Goal: Transaction & Acquisition: Purchase product/service

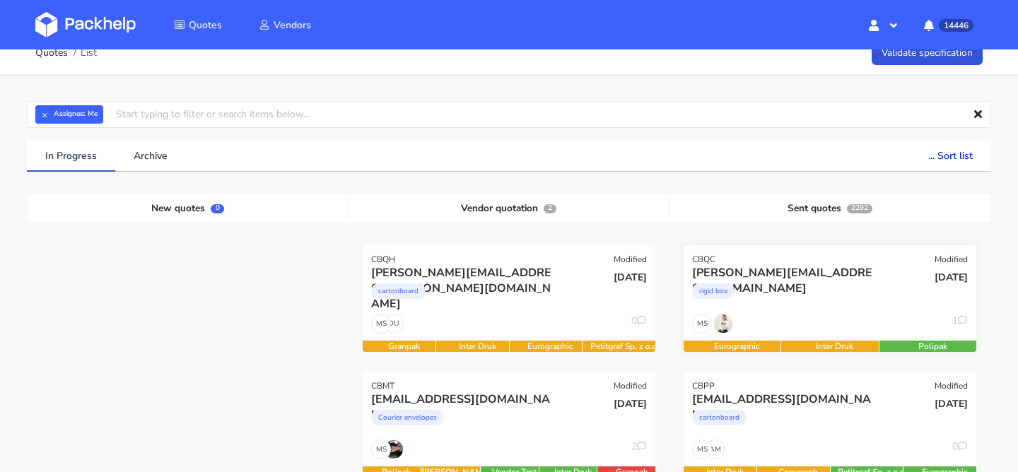
scroll to position [19, 0]
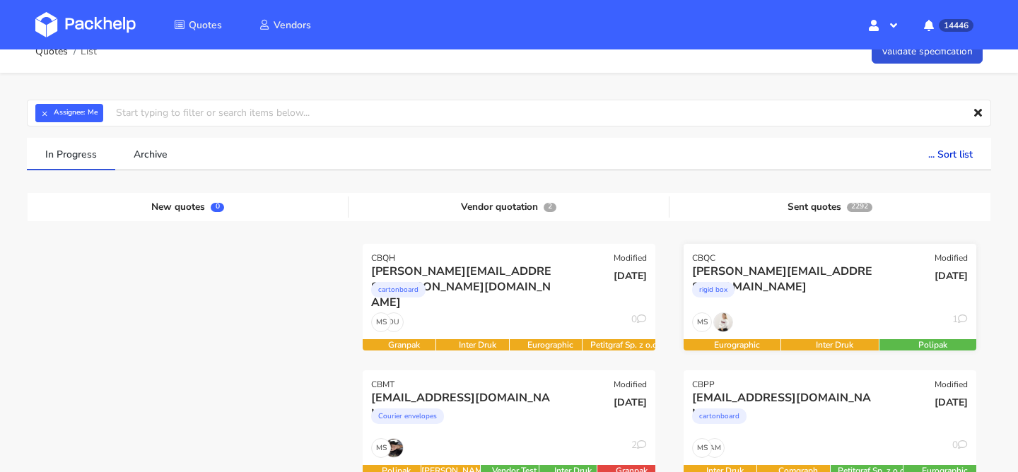
click at [835, 304] on div "rigid box" at bounding box center [785, 293] width 187 height 28
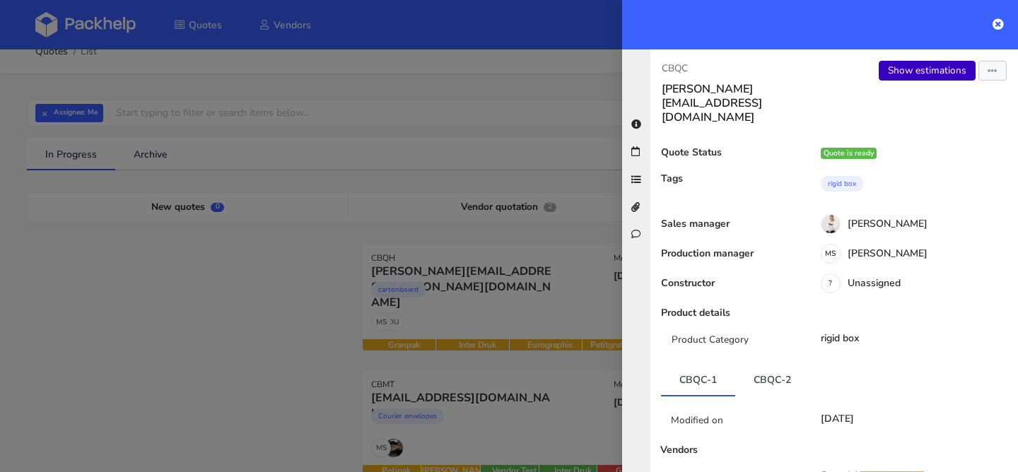
click at [918, 78] on link "Show estimations" at bounding box center [927, 71] width 97 height 20
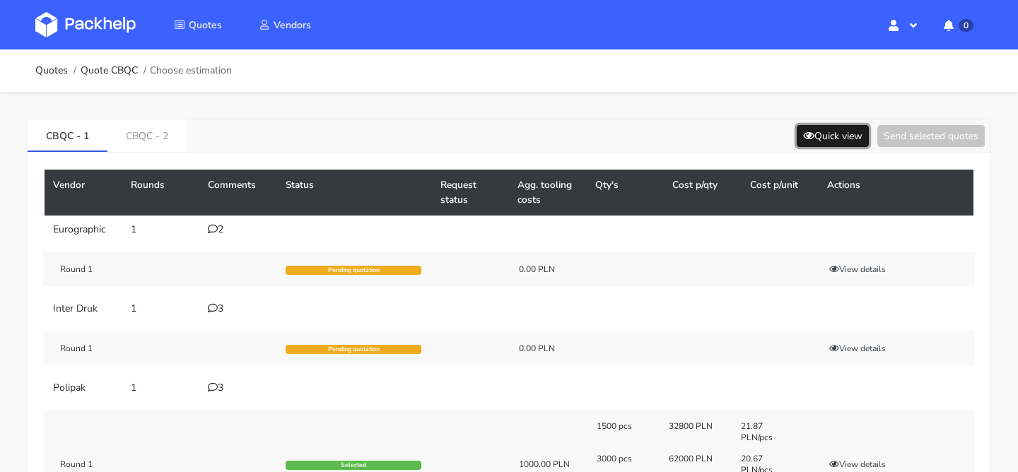
click at [830, 129] on button "Quick view" at bounding box center [833, 136] width 72 height 22
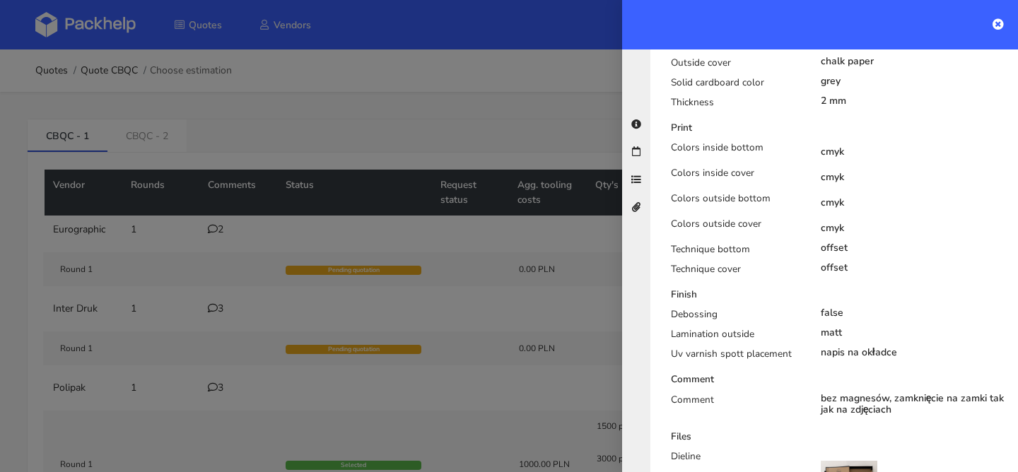
scroll to position [649, 0]
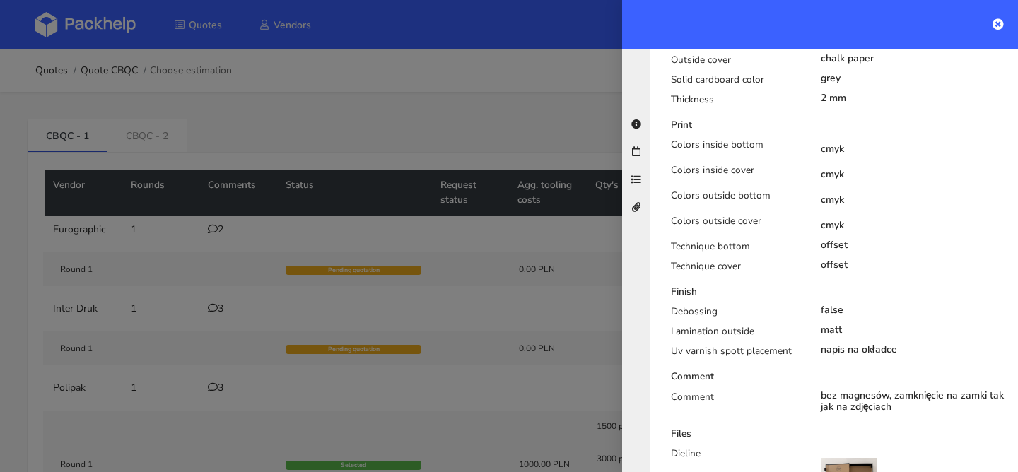
click at [327, 277] on div at bounding box center [509, 236] width 1018 height 472
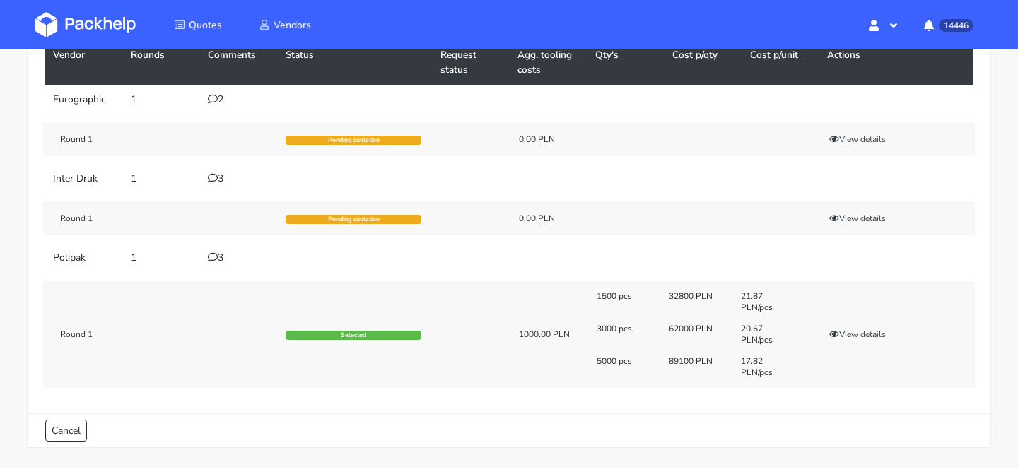
scroll to position [123, 0]
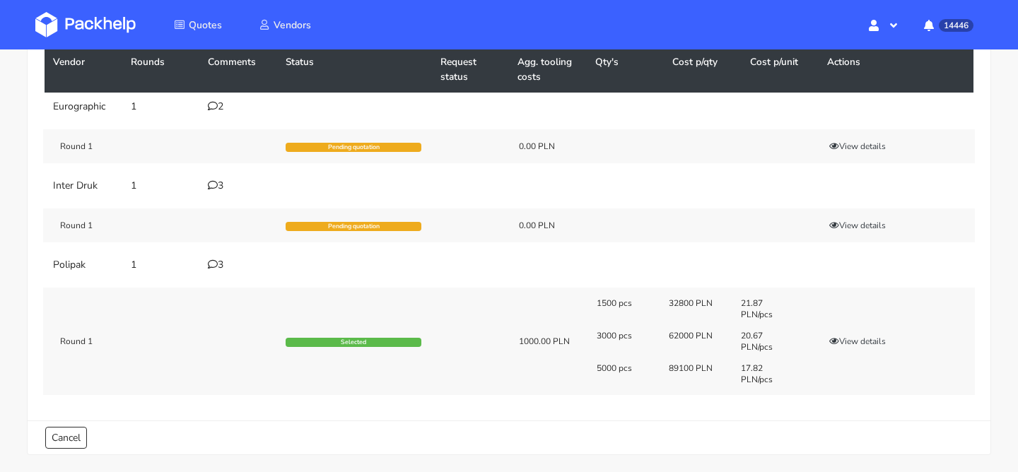
click at [212, 261] on icon at bounding box center [213, 265] width 10 height 10
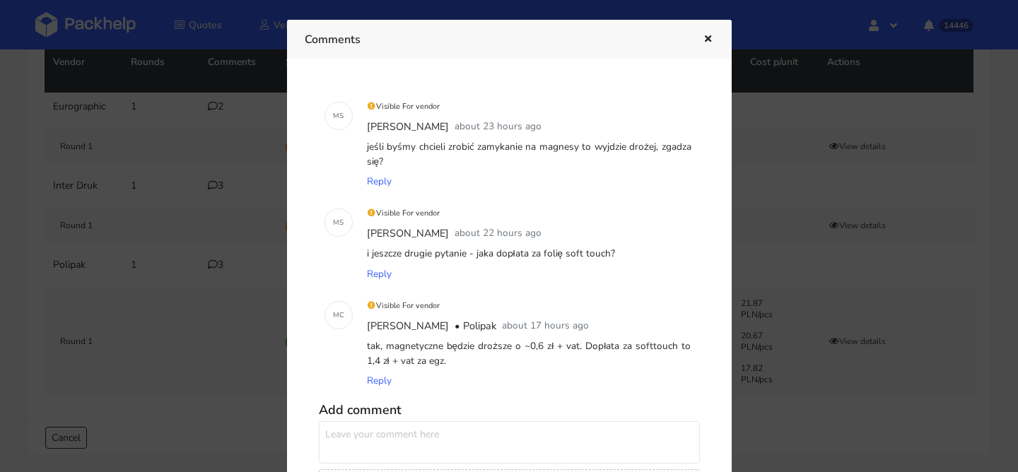
scroll to position [53, 0]
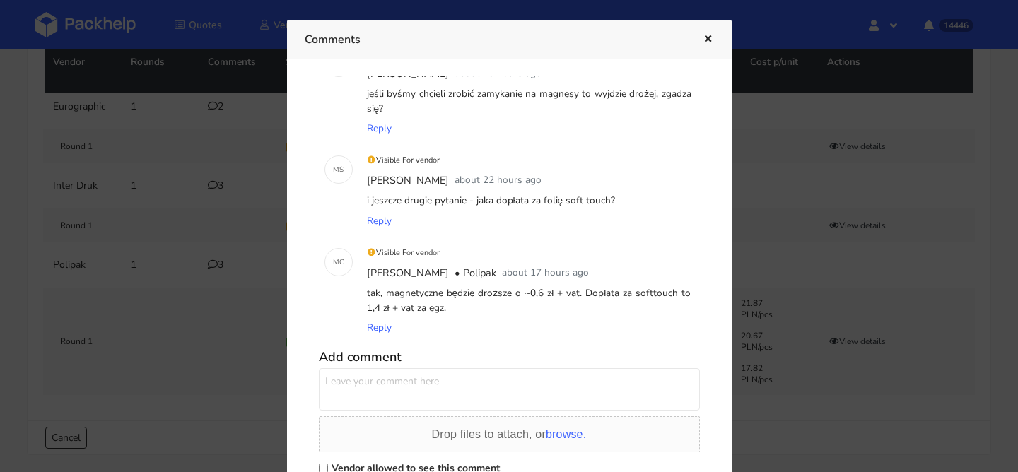
click at [704, 37] on icon "button" at bounding box center [708, 40] width 12 height 10
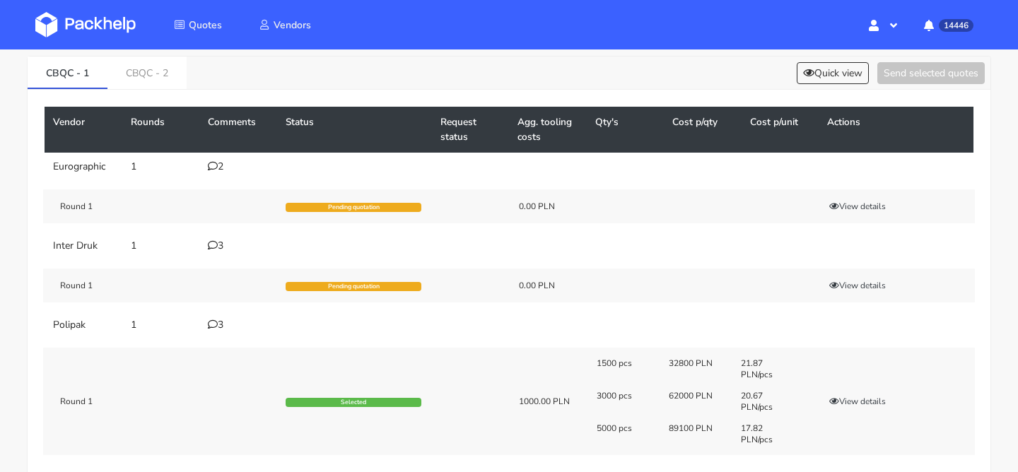
scroll to position [61, 0]
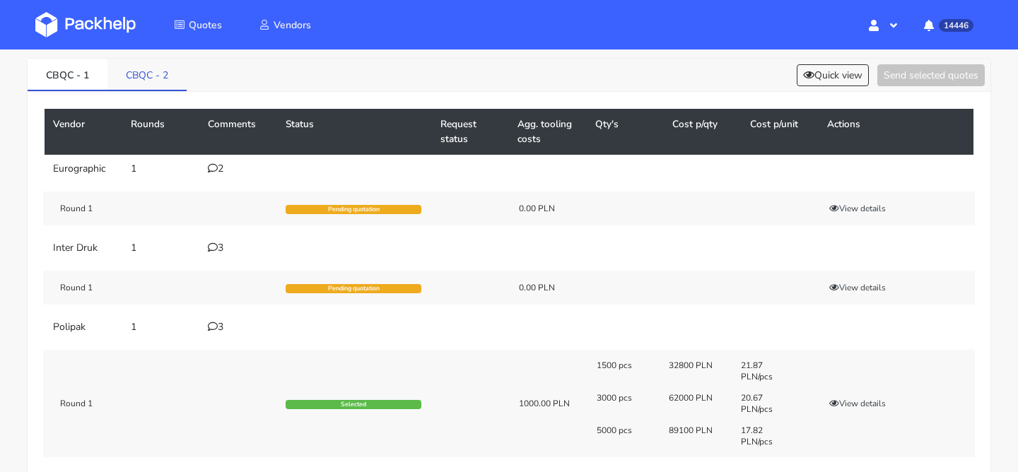
click at [144, 77] on link "CBQC - 2" at bounding box center [147, 74] width 79 height 31
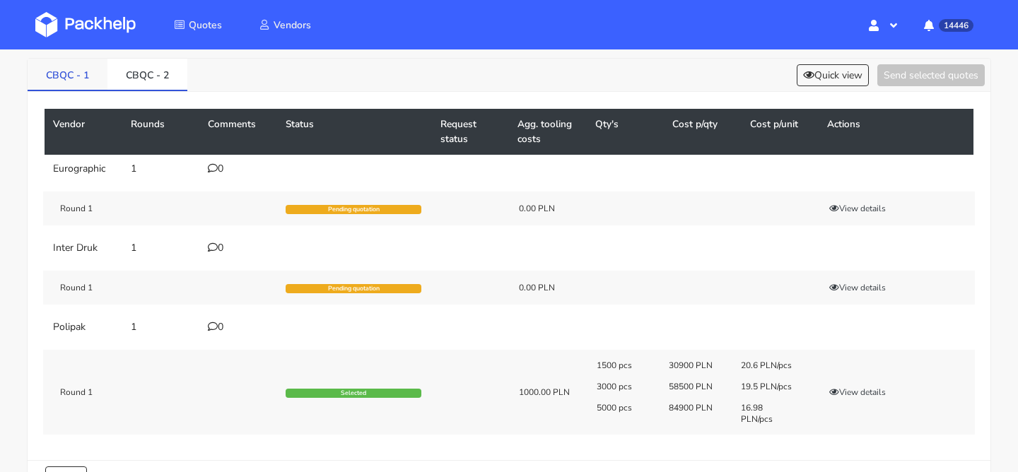
click at [83, 76] on link "CBQC - 1" at bounding box center [68, 74] width 80 height 31
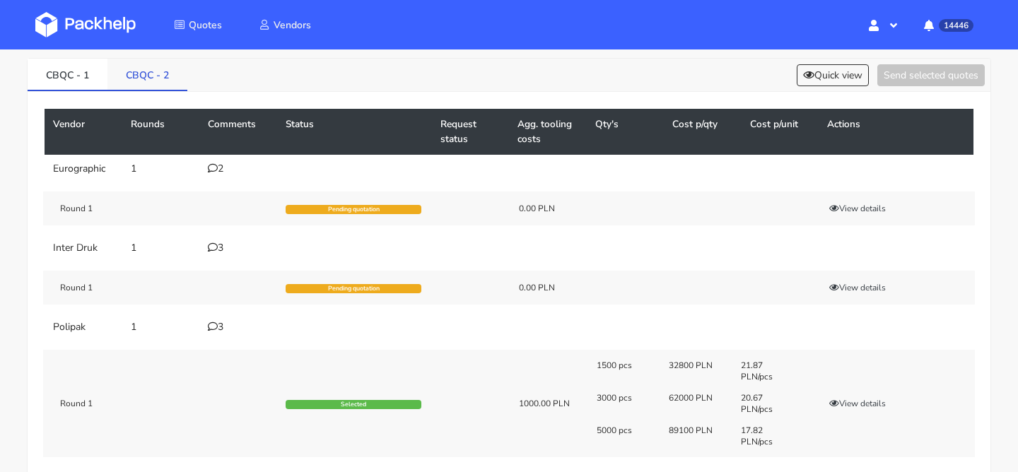
click at [138, 76] on link "CBQC - 2" at bounding box center [148, 74] width 80 height 31
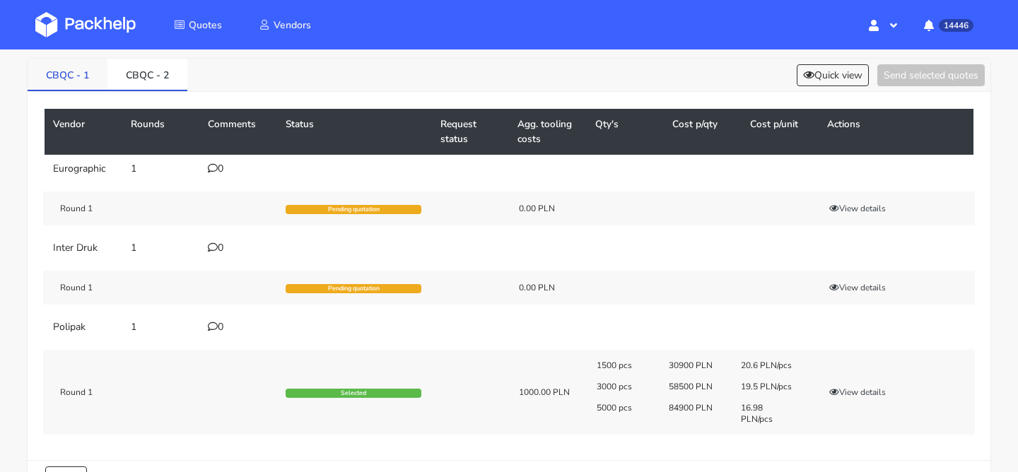
click at [71, 79] on link "CBQC - 1" at bounding box center [68, 74] width 80 height 31
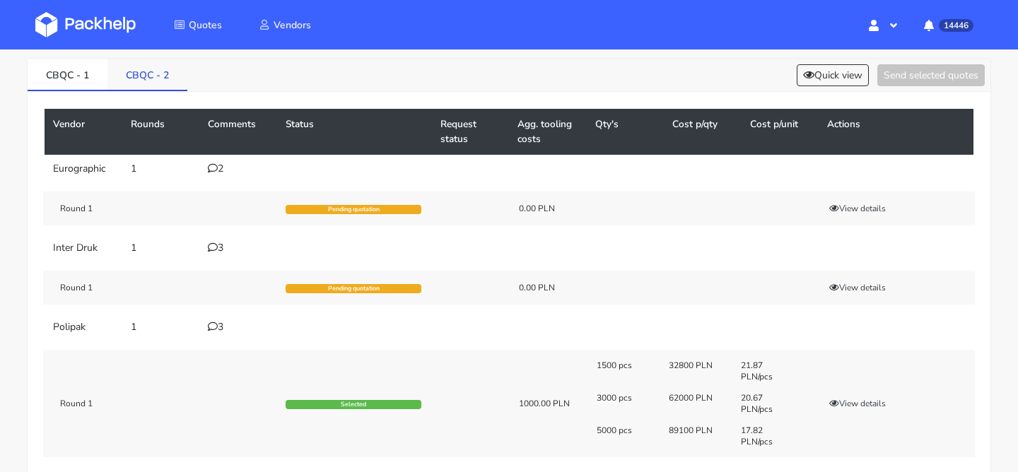
click at [133, 72] on link "CBQC - 2" at bounding box center [148, 74] width 80 height 31
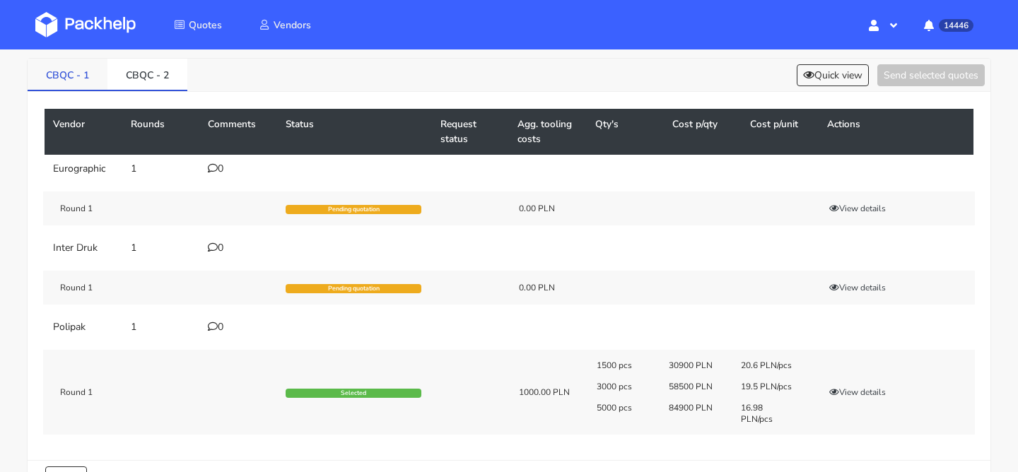
click at [66, 61] on link "CBQC - 1" at bounding box center [68, 74] width 80 height 31
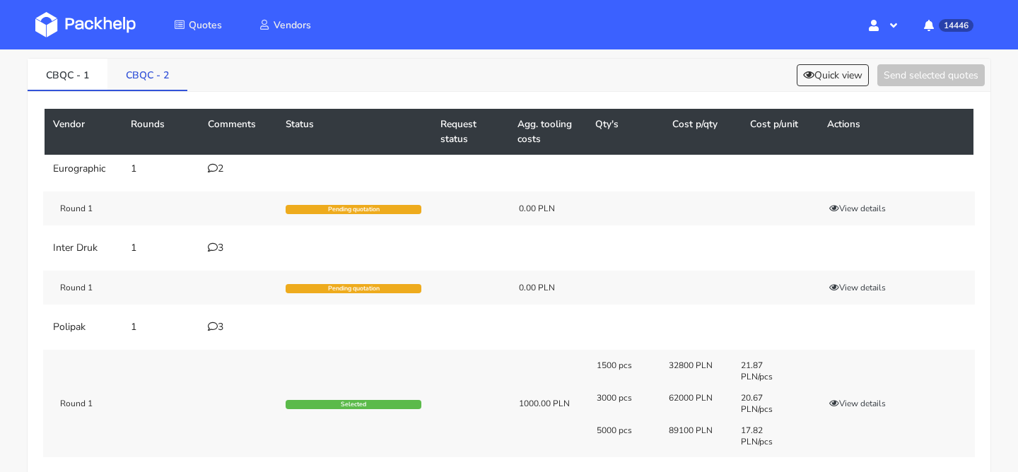
click at [156, 72] on link "CBQC - 2" at bounding box center [148, 74] width 80 height 31
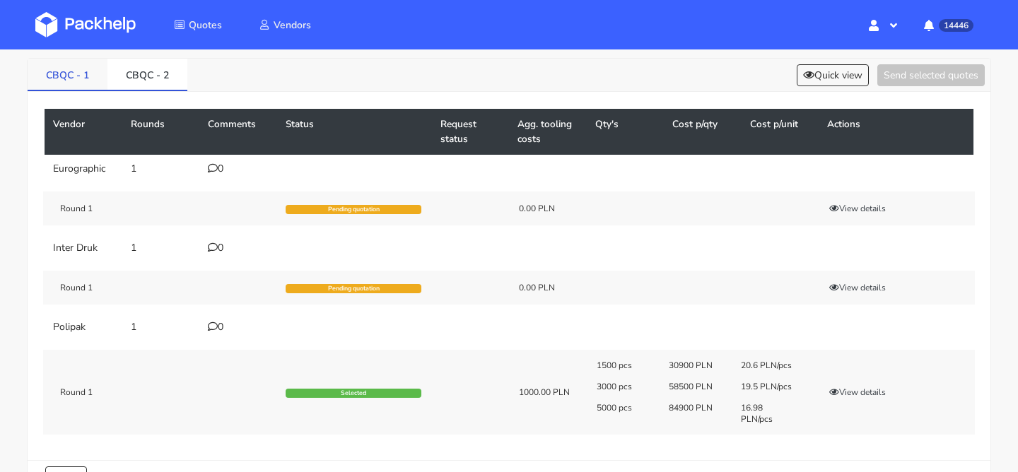
click at [91, 77] on link "CBQC - 1" at bounding box center [68, 74] width 80 height 31
